Goal: Task Accomplishment & Management: Manage account settings

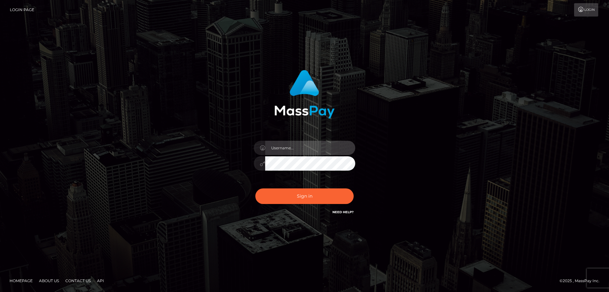
drag, startPoint x: 0, startPoint y: 0, endPoint x: 283, endPoint y: 145, distance: 318.2
click at [283, 145] on input "text" at bounding box center [310, 148] width 90 height 14
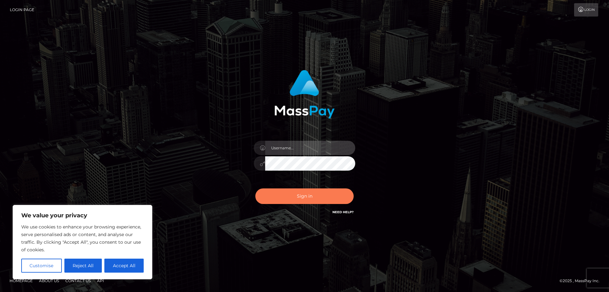
type input "[EMAIL_ADDRESS][DOMAIN_NAME]"
click at [294, 198] on button "Sign in" at bounding box center [304, 196] width 98 height 16
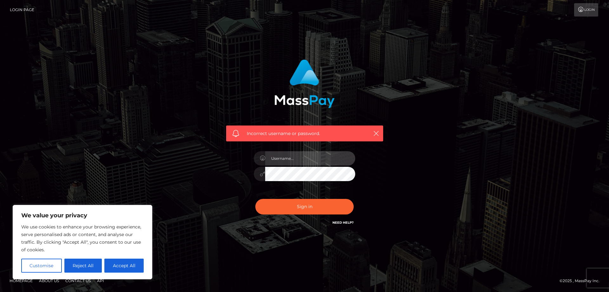
click at [301, 158] on input "text" at bounding box center [310, 158] width 90 height 14
type input "[EMAIL_ADDRESS][DOMAIN_NAME]"
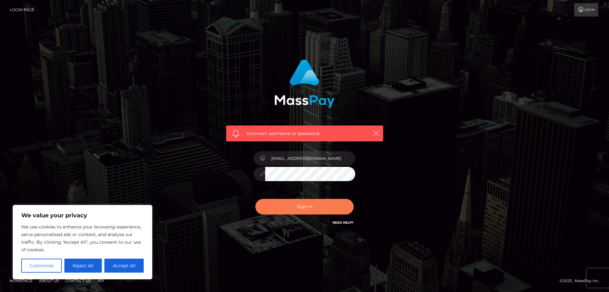
click at [298, 205] on button "Sign in" at bounding box center [304, 207] width 98 height 16
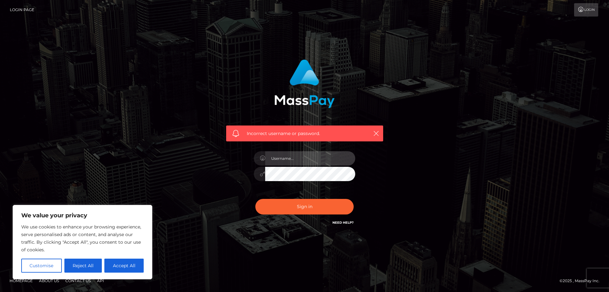
click at [310, 155] on input "text" at bounding box center [310, 158] width 90 height 14
type input "[EMAIL_ADDRESS][DOMAIN_NAME]"
click at [377, 131] on icon "button" at bounding box center [376, 133] width 6 height 6
click at [374, 133] on icon "button" at bounding box center [376, 133] width 6 height 6
click at [377, 134] on icon "button" at bounding box center [376, 133] width 6 height 6
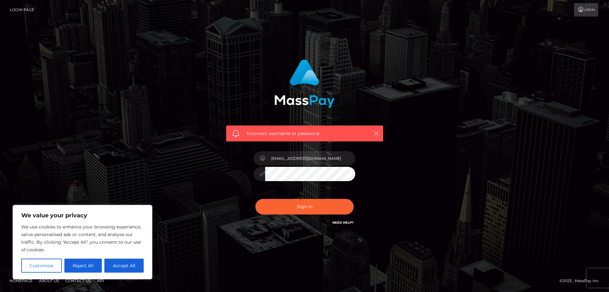
click at [377, 134] on icon "button" at bounding box center [376, 133] width 6 height 6
click at [383, 165] on div "Incorrect username or password. blushingsora@gmail.com" at bounding box center [304, 143] width 167 height 176
click at [264, 175] on icon at bounding box center [262, 173] width 5 height 5
click at [262, 175] on icon at bounding box center [262, 173] width 5 height 5
click at [374, 133] on icon "button" at bounding box center [376, 133] width 6 height 6
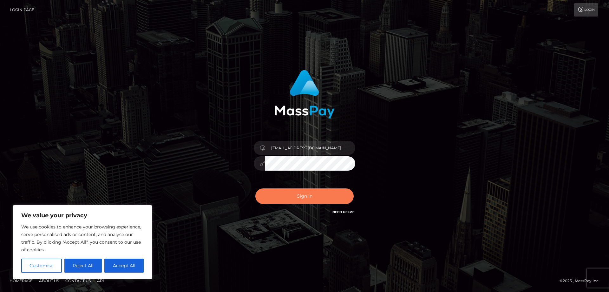
click at [318, 197] on button "Sign in" at bounding box center [304, 196] width 98 height 16
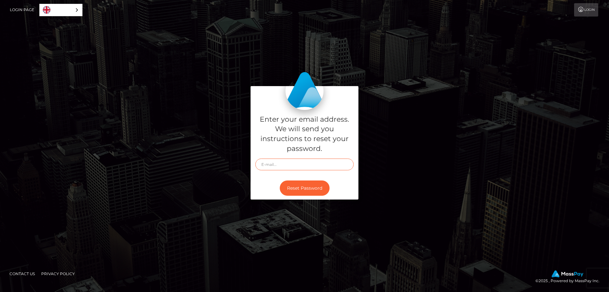
click at [292, 167] on input "text" at bounding box center [304, 164] width 98 height 12
type input "[EMAIL_ADDRESS][DOMAIN_NAME]"
click at [297, 188] on button "Reset Password" at bounding box center [305, 188] width 50 height 16
